Goal: Task Accomplishment & Management: Use online tool/utility

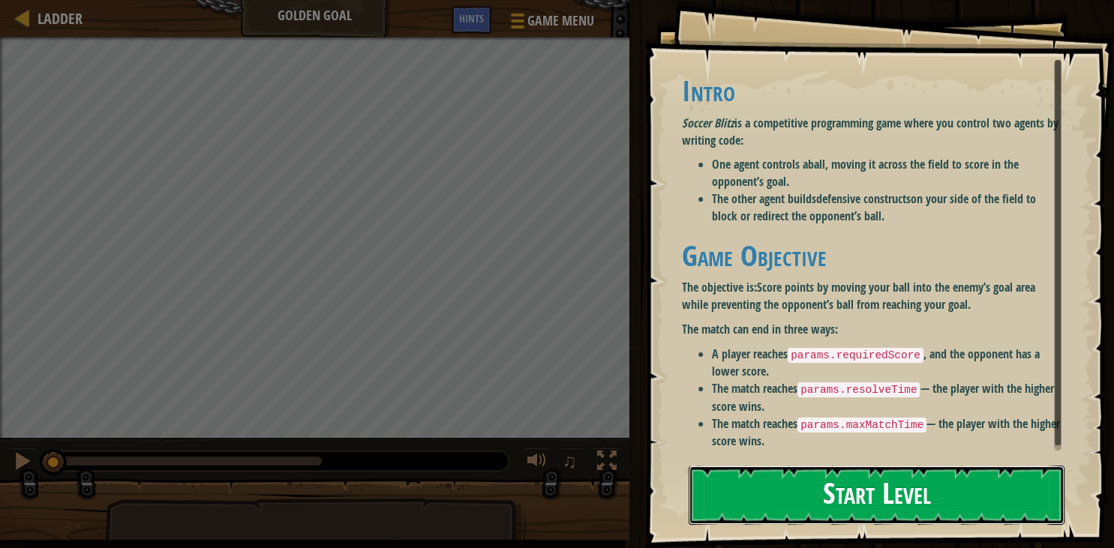
click at [875, 488] on button "Start Level" at bounding box center [877, 495] width 376 height 59
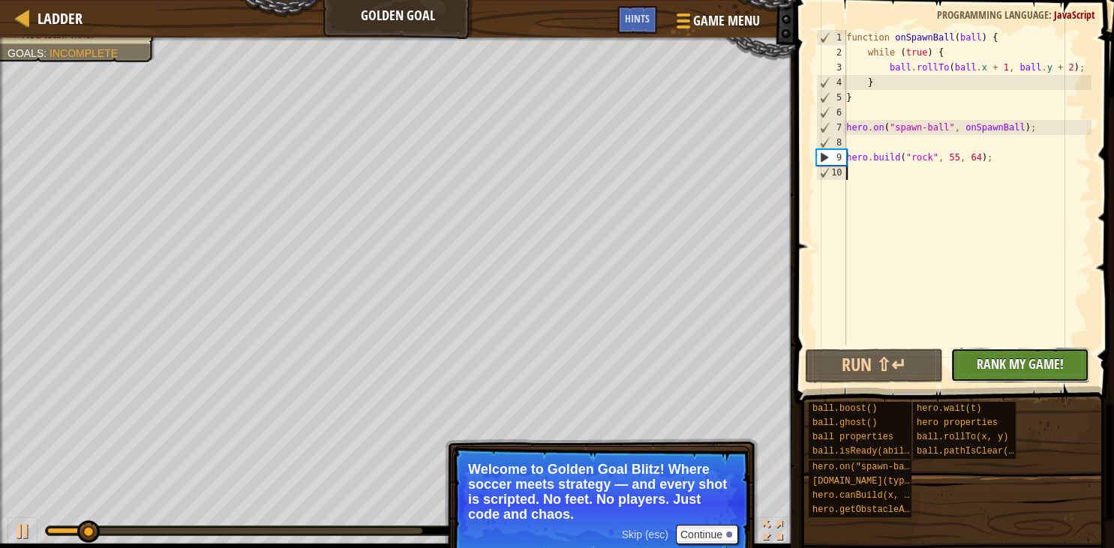
click at [1003, 364] on span "Rank My Game!" at bounding box center [1020, 364] width 87 height 19
click at [989, 364] on div "No New Code to Rank Rank My Game! Submitting... Submitted for Ranking Failed to…" at bounding box center [1012, 365] width 139 height 35
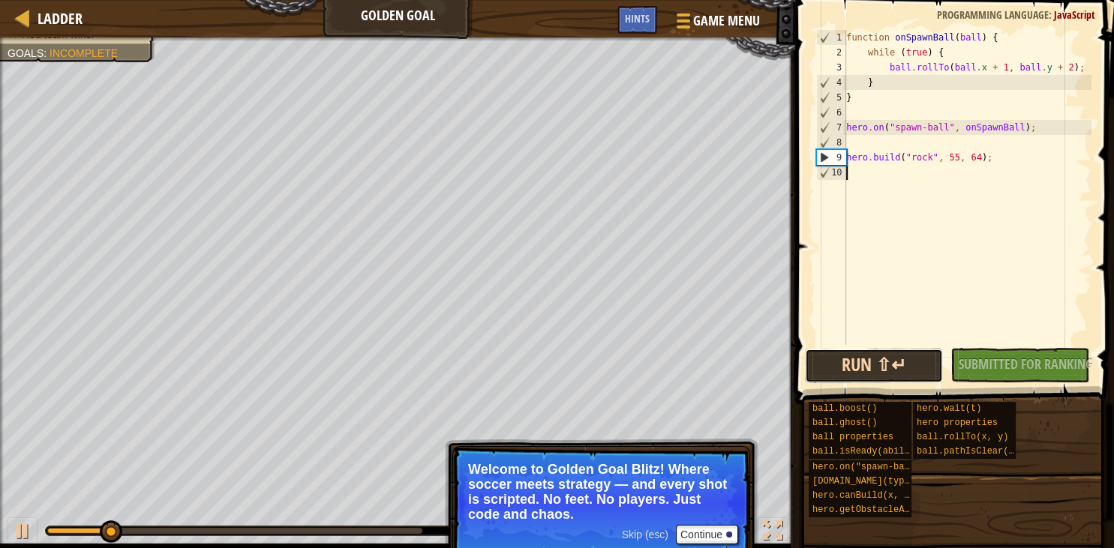
click at [875, 362] on button "Run ⇧↵" at bounding box center [874, 366] width 139 height 35
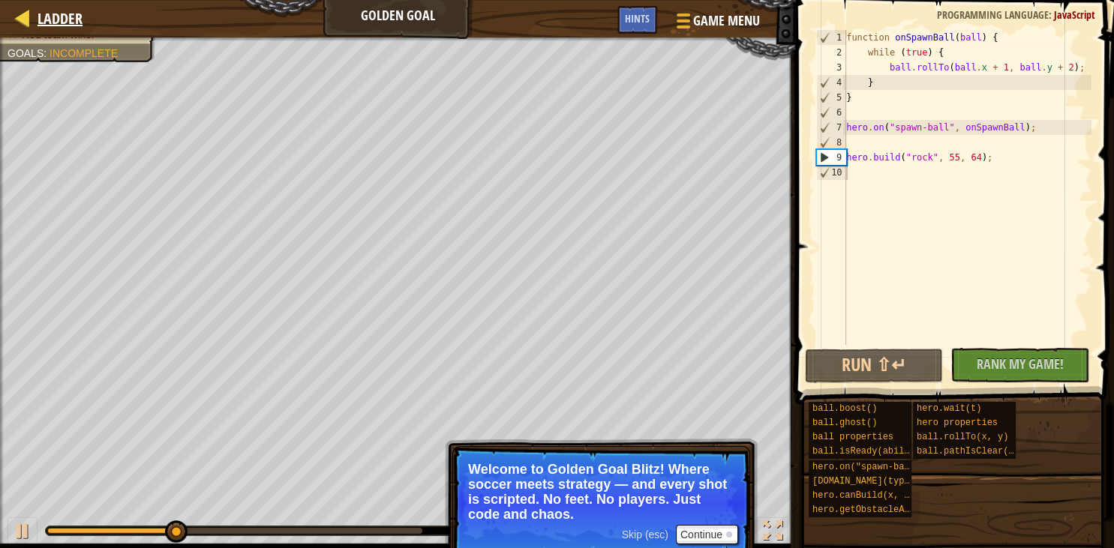
click at [50, 8] on div "Ladder" at bounding box center [56, 19] width 53 height 38
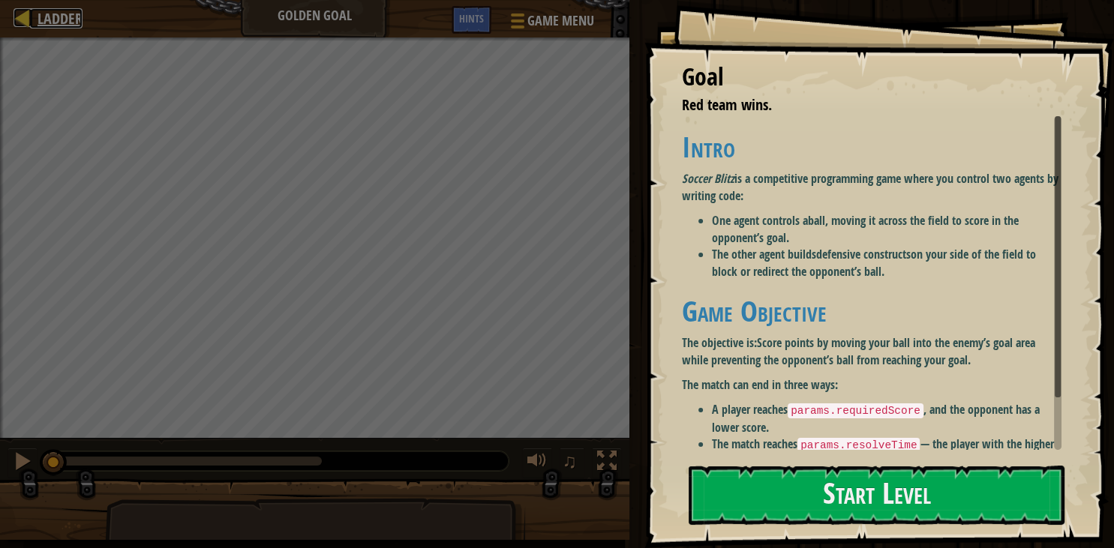
click at [50, 9] on span "Ladder" at bounding box center [60, 18] width 45 height 20
